Goal: Consume media (video, audio): Consume media (video, audio)

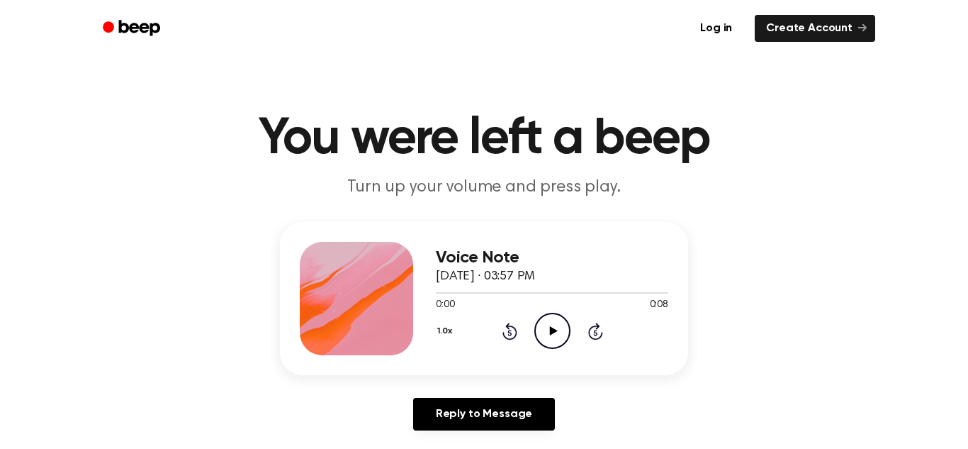
click at [547, 337] on icon "Play Audio" at bounding box center [553, 331] width 36 height 36
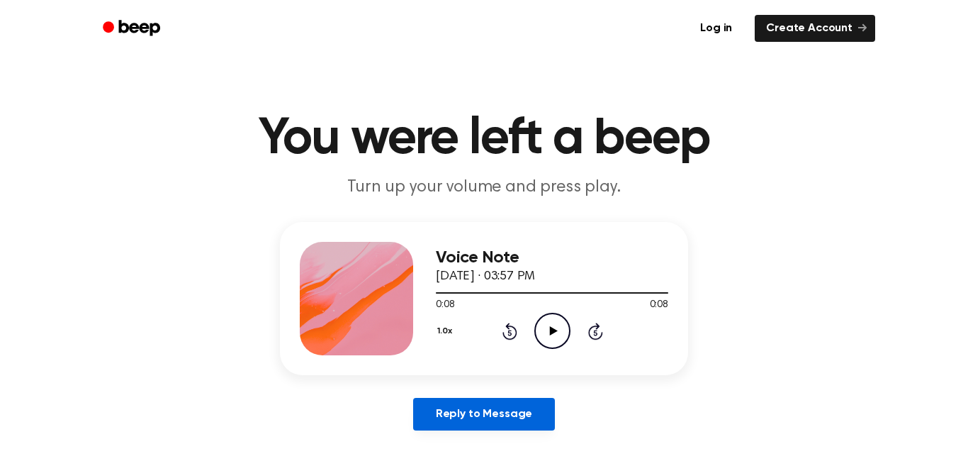
click at [533, 420] on link "Reply to Message" at bounding box center [484, 414] width 142 height 33
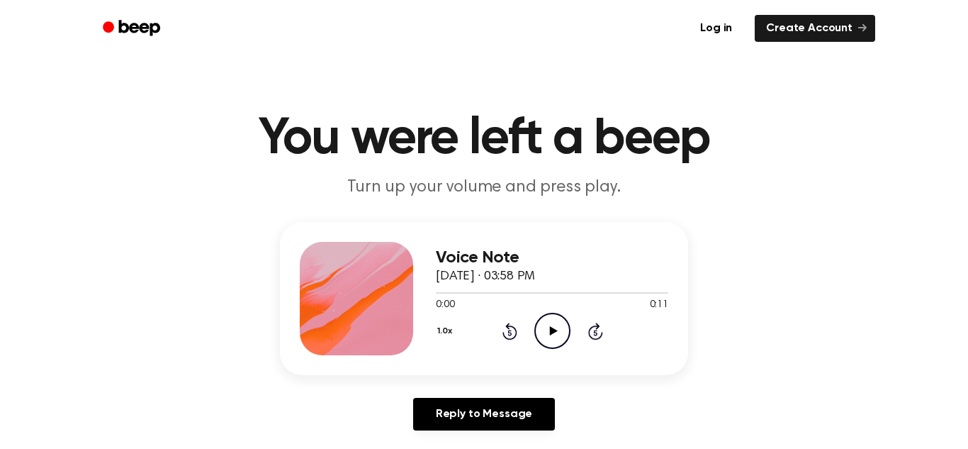
click at [556, 335] on icon "Play Audio" at bounding box center [553, 331] width 36 height 36
click at [557, 333] on icon "Play Audio" at bounding box center [553, 331] width 36 height 36
click at [562, 328] on icon "Play Audio" at bounding box center [553, 331] width 36 height 36
click at [559, 335] on icon "Play Audio" at bounding box center [553, 331] width 36 height 36
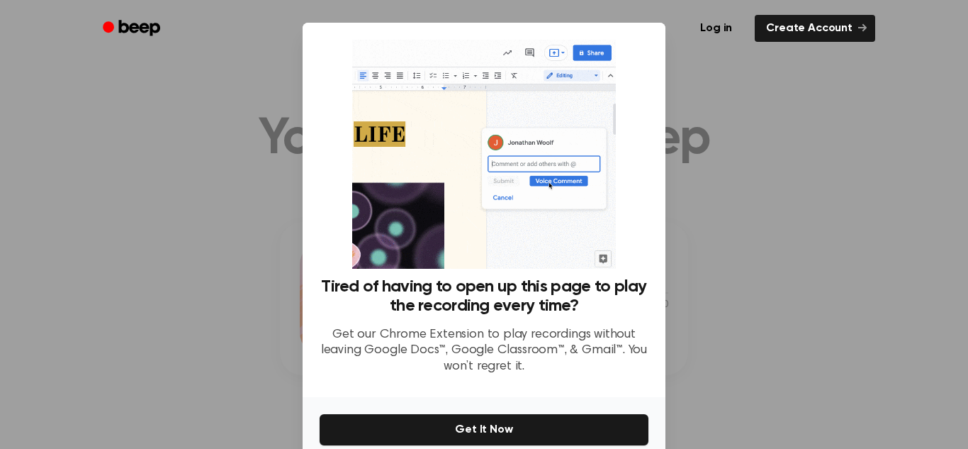
click at [557, 332] on p "Get our Chrome Extension to play recordings without leaving Google Docs™, Googl…" at bounding box center [484, 351] width 329 height 48
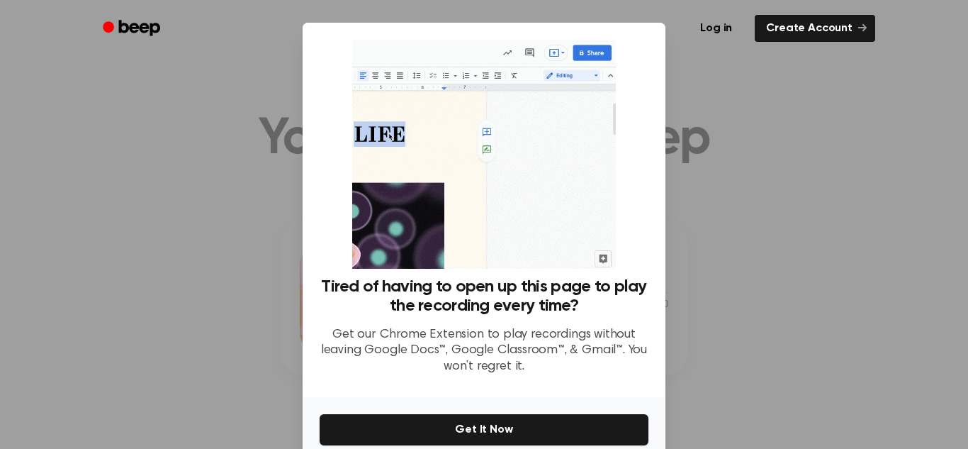
click at [718, 228] on div at bounding box center [484, 224] width 968 height 449
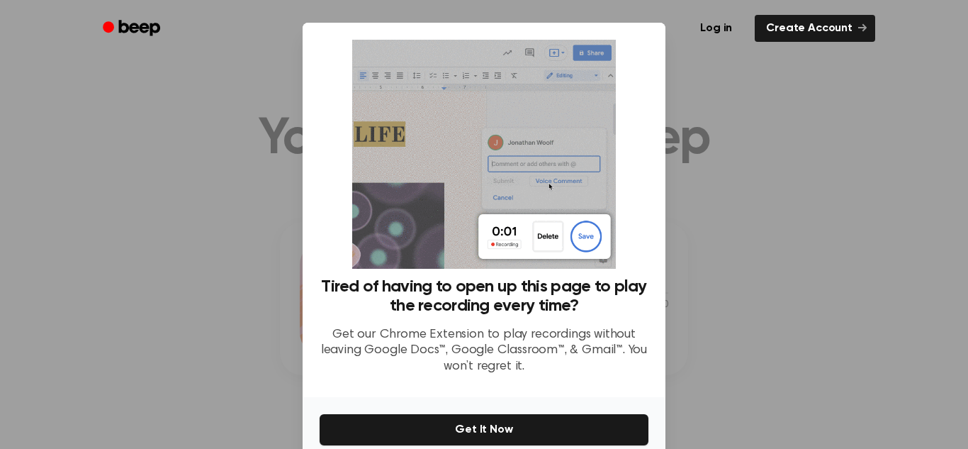
click at [773, 182] on div at bounding box center [484, 224] width 968 height 449
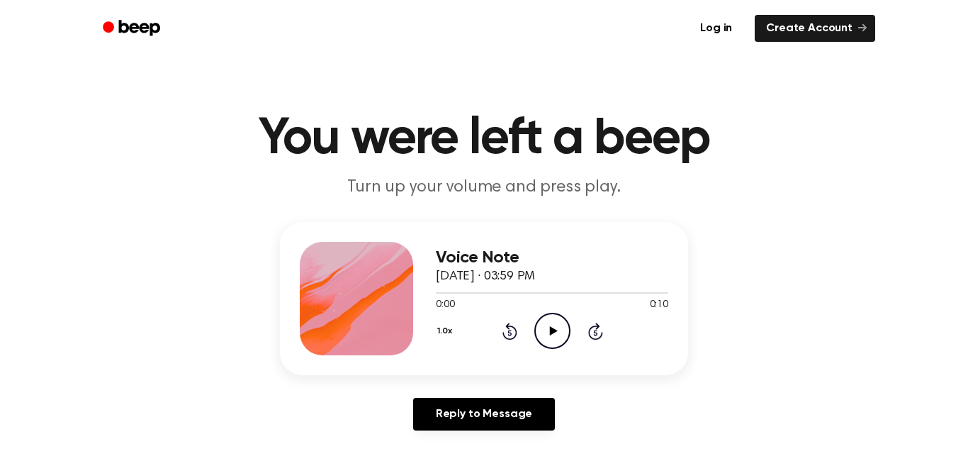
click at [544, 329] on icon "Play Audio" at bounding box center [553, 331] width 36 height 36
click at [549, 330] on icon at bounding box center [553, 330] width 8 height 9
click at [558, 334] on icon "Play Audio" at bounding box center [553, 331] width 36 height 36
click at [560, 337] on icon "Play Audio" at bounding box center [553, 331] width 36 height 36
